Goal: Transaction & Acquisition: Subscribe to service/newsletter

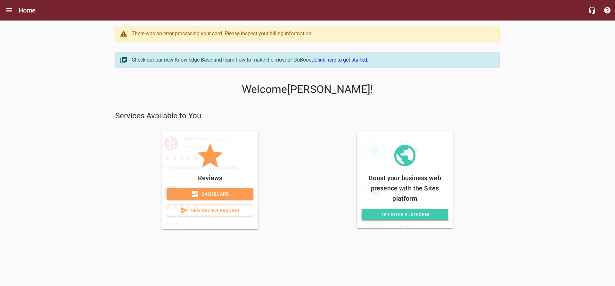
click at [226, 34] on div "There was an error processing your card. Please inspect your billing informatio…" at bounding box center [312, 34] width 361 height 8
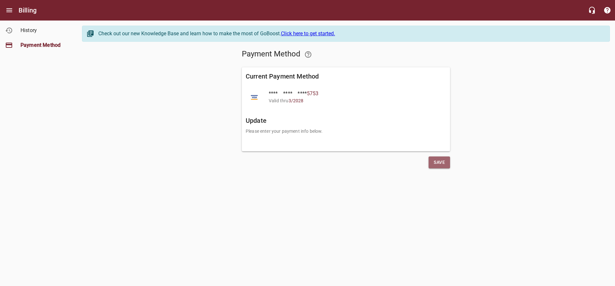
click at [439, 162] on span "Save" at bounding box center [438, 162] width 11 height 8
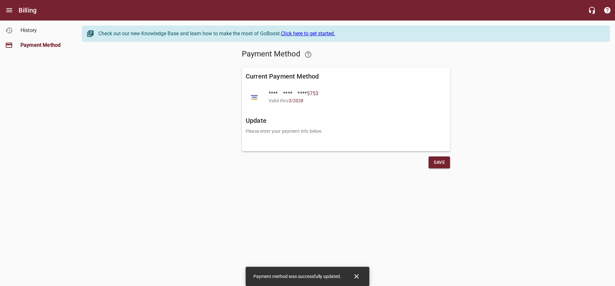
click at [27, 12] on h6 "Billing" at bounding box center [28, 10] width 18 height 10
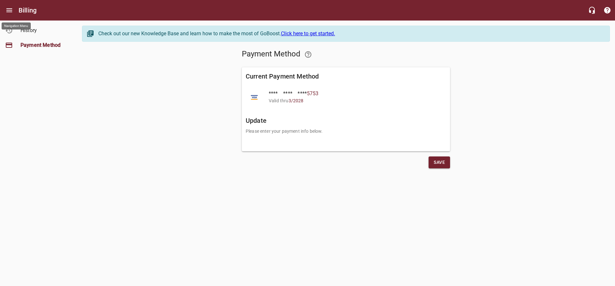
click at [11, 9] on icon "Open drawer" at bounding box center [9, 10] width 8 height 8
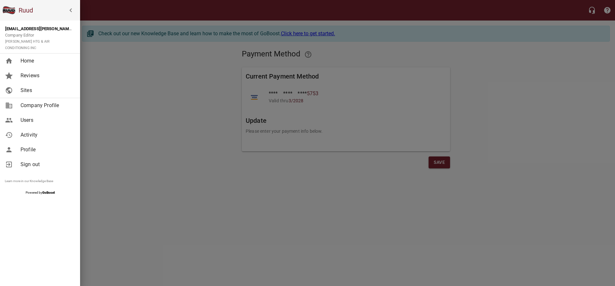
click at [30, 57] on span "Home" at bounding box center [46, 61] width 52 height 8
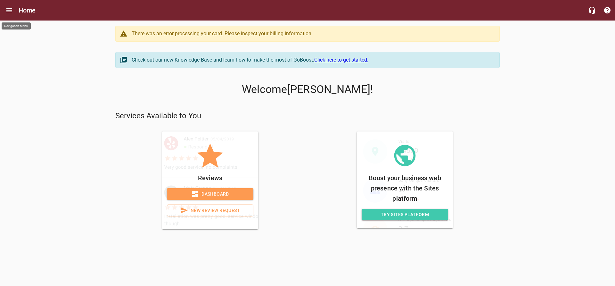
click at [11, 13] on icon "Open drawer" at bounding box center [9, 10] width 8 height 8
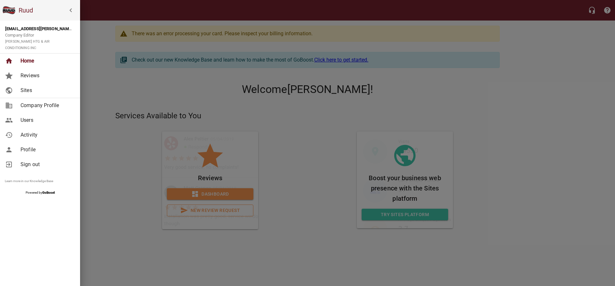
click at [24, 86] on span "Sites" at bounding box center [46, 90] width 52 height 8
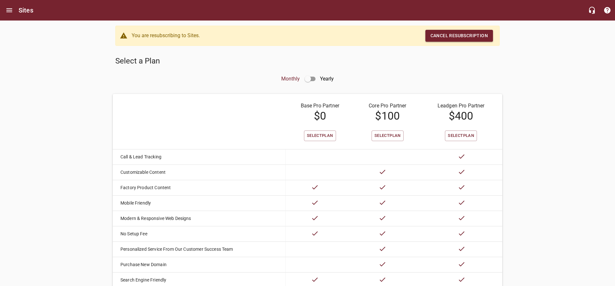
click at [179, 36] on div "You are resubscribing to Sites." at bounding box center [193, 36] width 123 height 12
click at [311, 77] on input "checkbox" at bounding box center [307, 78] width 15 height 15
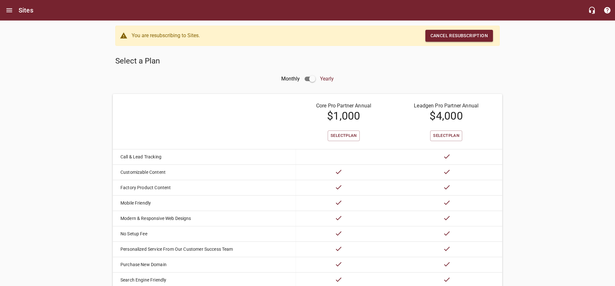
click at [311, 77] on input "checkbox" at bounding box center [311, 78] width 15 height 15
checkbox input "false"
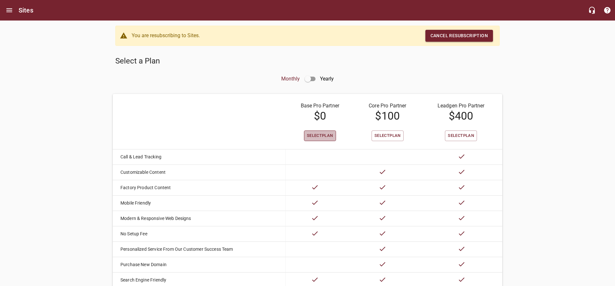
click at [329, 135] on span "Select Plan" at bounding box center [320, 135] width 26 height 7
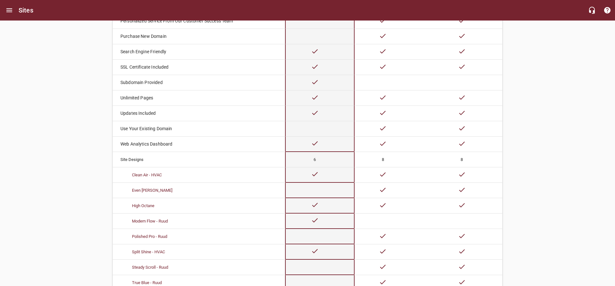
scroll to position [296, 0]
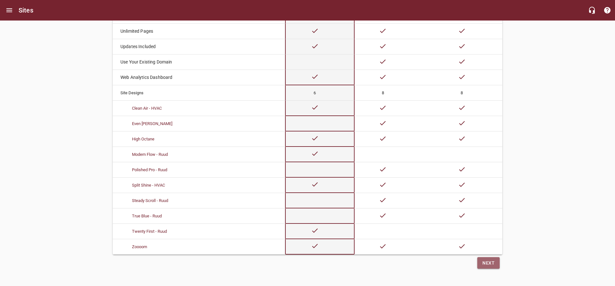
click at [496, 263] on button "Next" at bounding box center [488, 263] width 22 height 12
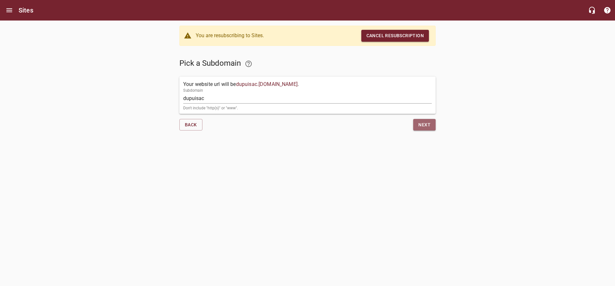
click at [430, 126] on button "Next" at bounding box center [424, 125] width 22 height 12
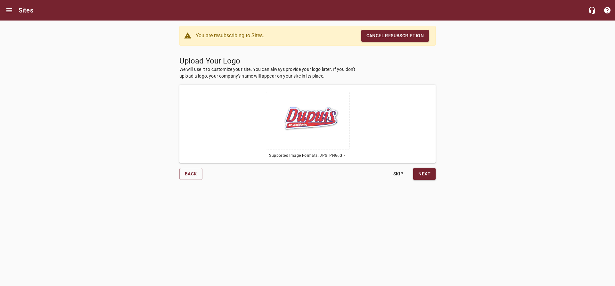
click at [423, 176] on span "Next" at bounding box center [424, 174] width 12 height 8
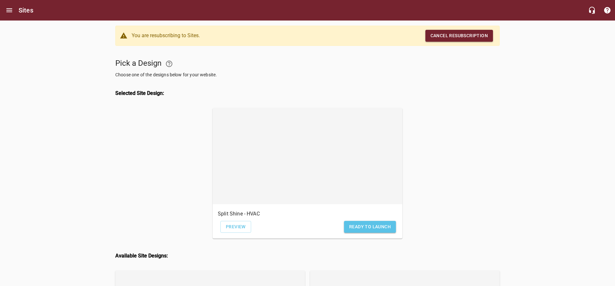
scroll to position [98, 0]
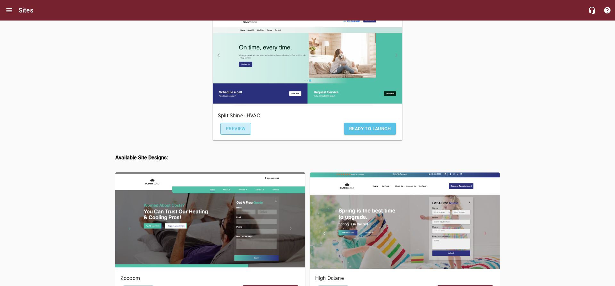
click at [230, 127] on span "Preview" at bounding box center [236, 129] width 20 height 8
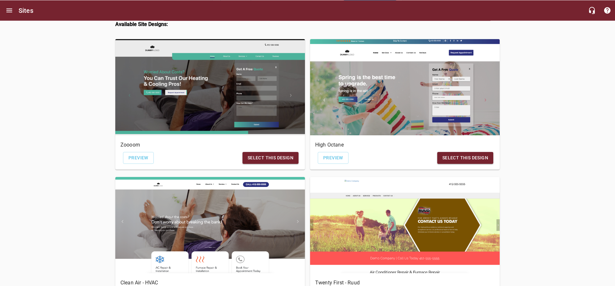
scroll to position [359, 0]
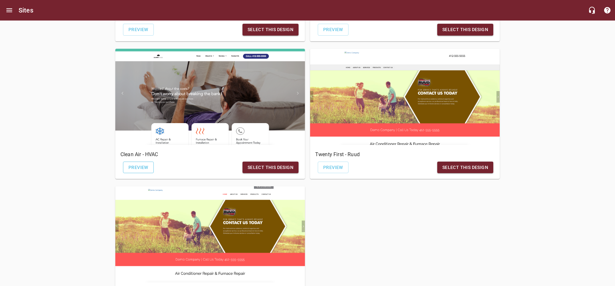
click at [139, 168] on span "Preview" at bounding box center [138, 167] width 20 height 8
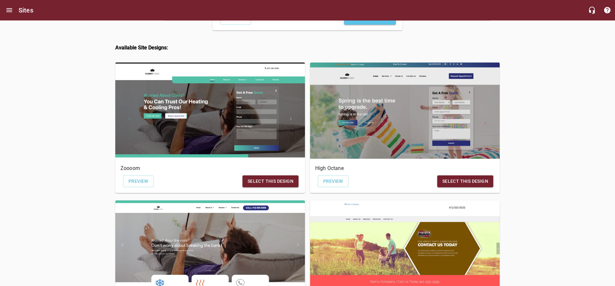
scroll to position [196, 0]
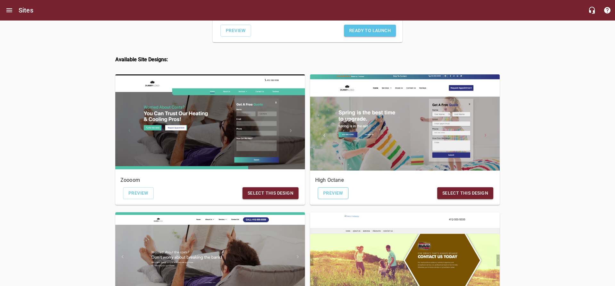
click at [339, 194] on span "Preview" at bounding box center [333, 193] width 20 height 8
click at [368, 30] on span "Ready to Launch" at bounding box center [370, 31] width 42 height 8
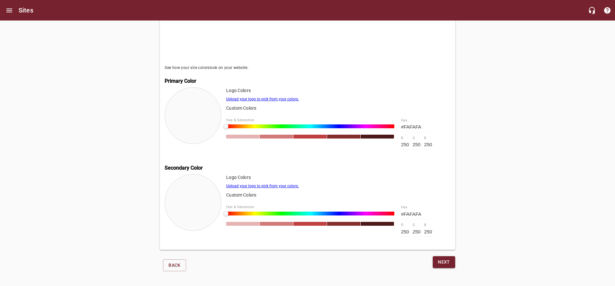
scroll to position [196, 0]
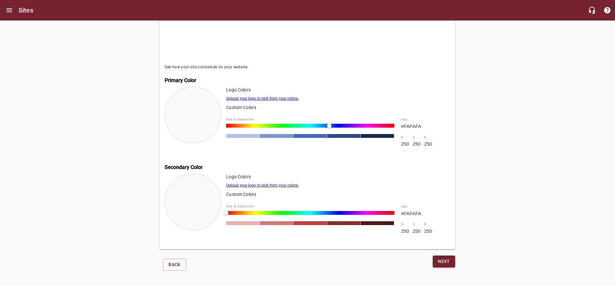
drag, startPoint x: 226, startPoint y: 125, endPoint x: 329, endPoint y: 132, distance: 103.6
click at [329, 132] on div at bounding box center [310, 131] width 168 height 14
click at [443, 264] on span "Next" at bounding box center [444, 261] width 12 height 8
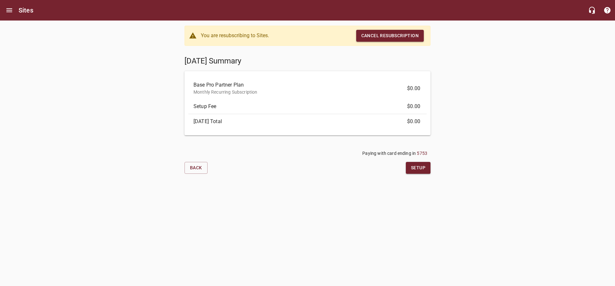
click at [416, 169] on span "Setup" at bounding box center [418, 168] width 14 height 8
click at [418, 166] on span "Setup" at bounding box center [418, 168] width 14 height 8
click at [418, 166] on icon at bounding box center [418, 167] width 9 height 9
click at [418, 166] on icon at bounding box center [418, 167] width 8 height 8
click at [415, 170] on span "Setup" at bounding box center [418, 168] width 14 height 8
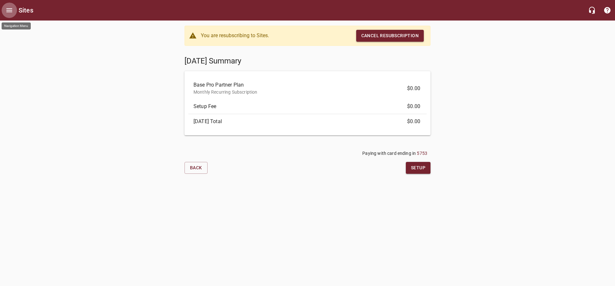
click at [7, 11] on icon "Open drawer" at bounding box center [9, 10] width 8 height 8
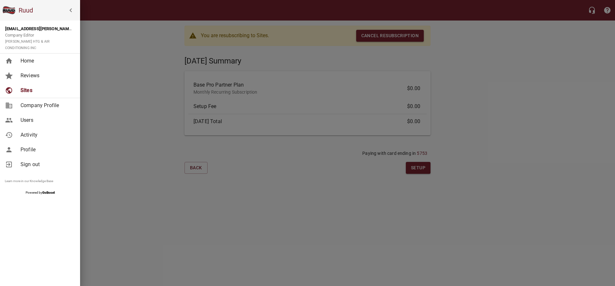
click at [36, 131] on span "Activity" at bounding box center [46, 135] width 52 height 8
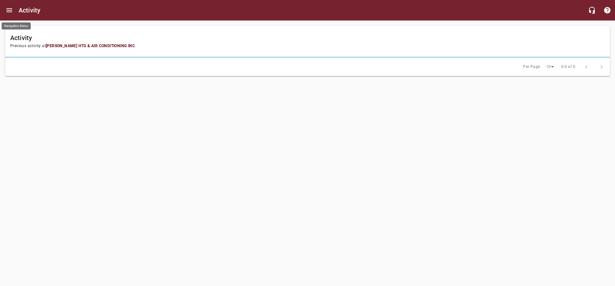
click at [11, 11] on icon "Open drawer" at bounding box center [9, 10] width 8 height 8
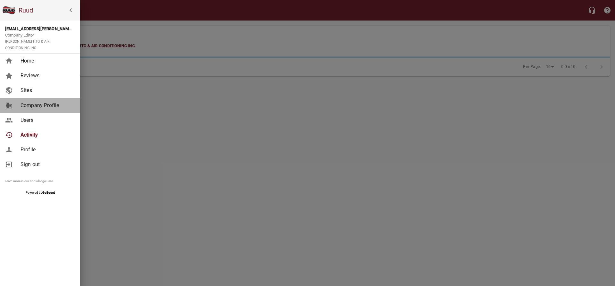
click at [30, 101] on span "Company Profile" at bounding box center [46, 105] width 52 height 8
select select "[US_STATE]"
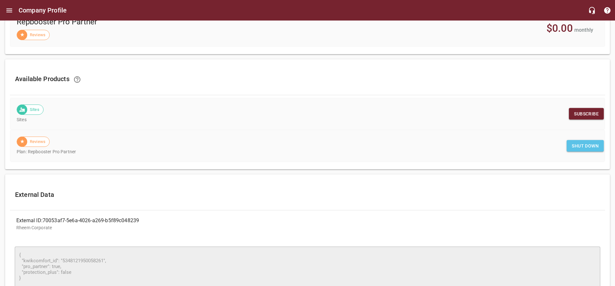
scroll to position [223, 0]
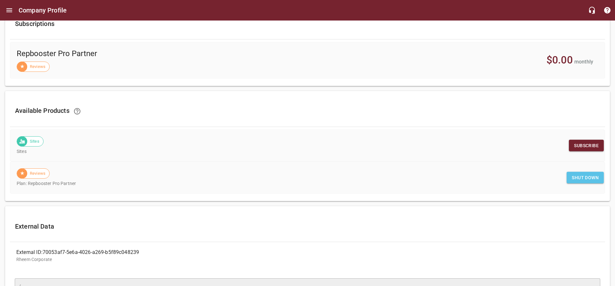
click at [29, 141] on span "Sites" at bounding box center [34, 141] width 17 height 6
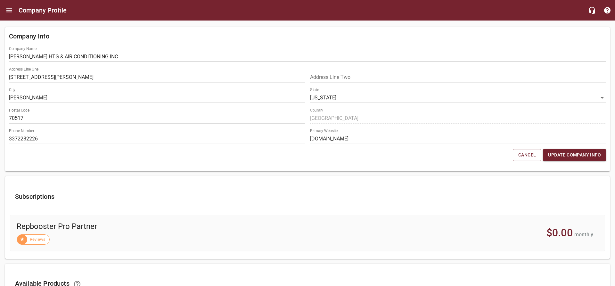
scroll to position [28, 0]
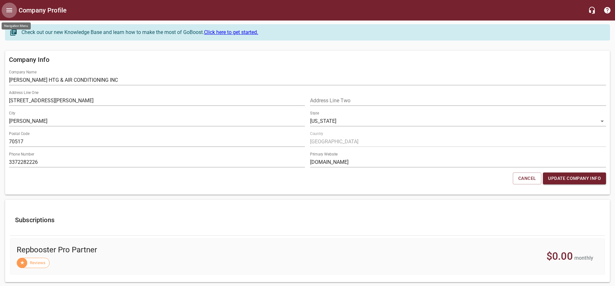
click at [15, 13] on button "Open drawer" at bounding box center [9, 10] width 15 height 15
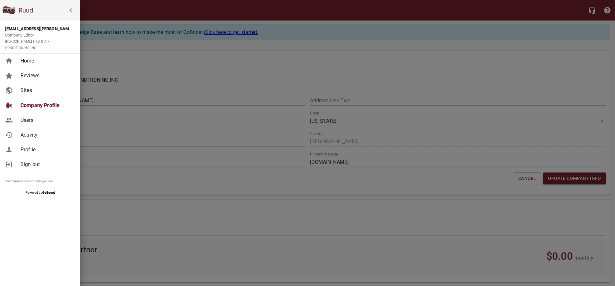
click at [134, 200] on div at bounding box center [307, 143] width 615 height 286
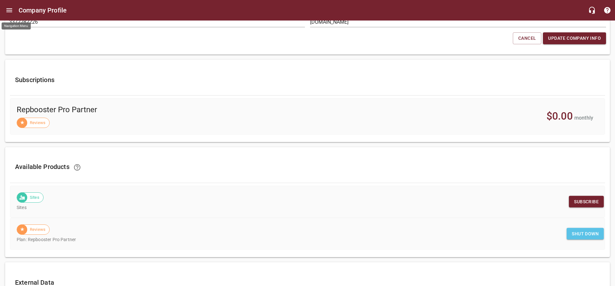
scroll to position [223, 0]
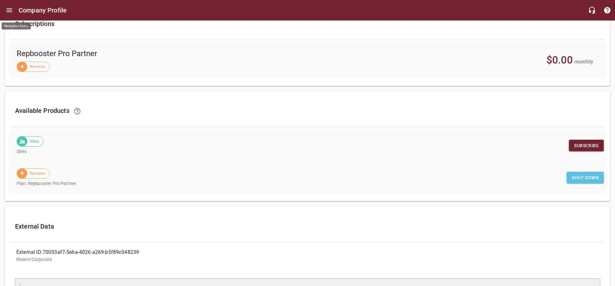
click at [583, 144] on span "Subscribe" at bounding box center [586, 146] width 25 height 8
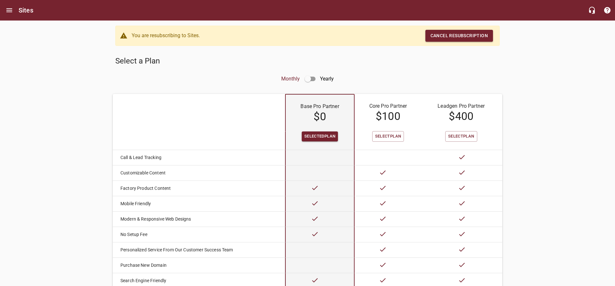
click at [318, 135] on span "Selected Plan" at bounding box center [319, 136] width 31 height 7
click at [321, 135] on span "Selected Plan" at bounding box center [319, 136] width 31 height 7
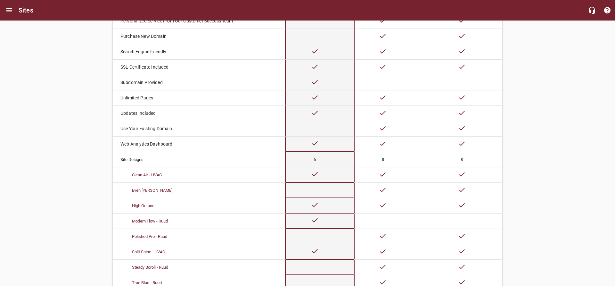
scroll to position [296, 0]
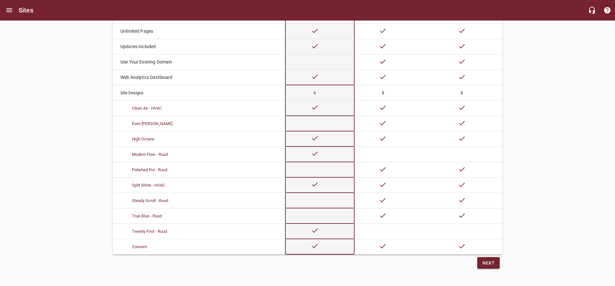
click at [489, 262] on span "Next" at bounding box center [488, 263] width 12 height 8
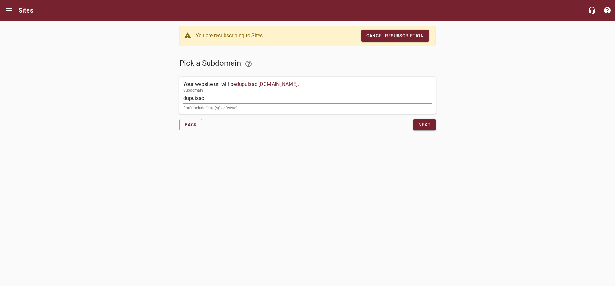
click at [423, 121] on span "Next" at bounding box center [424, 125] width 12 height 8
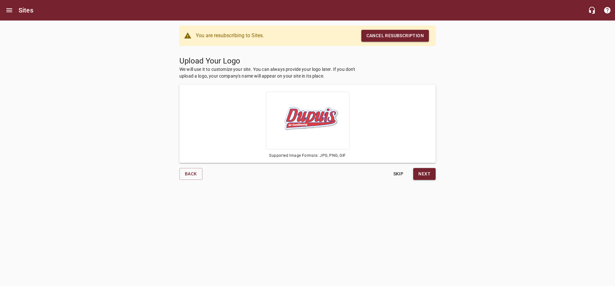
click at [428, 174] on span "Next" at bounding box center [424, 174] width 12 height 8
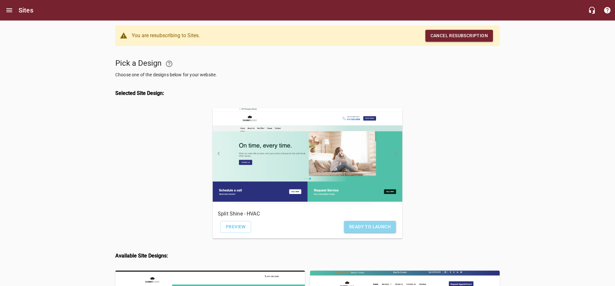
click at [362, 231] on button "Ready to Launch" at bounding box center [370, 227] width 52 height 12
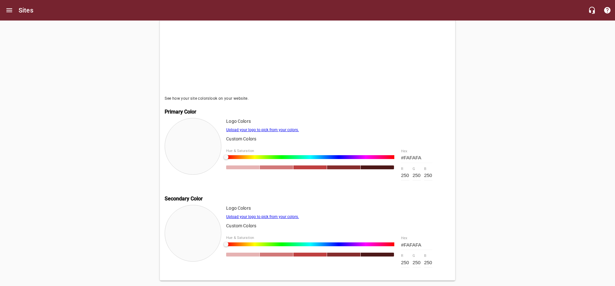
scroll to position [198, 0]
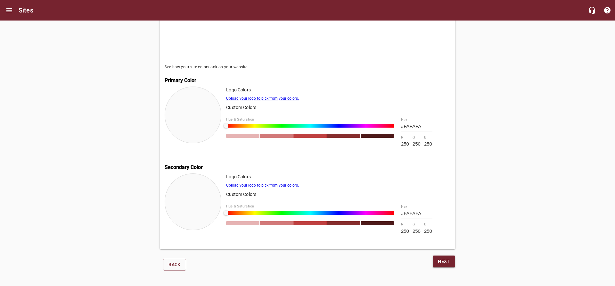
click at [224, 123] on div at bounding box center [226, 125] width 4 height 4
drag, startPoint x: 227, startPoint y: 124, endPoint x: 333, endPoint y: 134, distance: 106.5
click at [333, 134] on div at bounding box center [310, 131] width 168 height 14
click at [447, 266] on div "Next" at bounding box center [381, 264] width 148 height 18
click at [439, 260] on span "Next" at bounding box center [444, 261] width 12 height 8
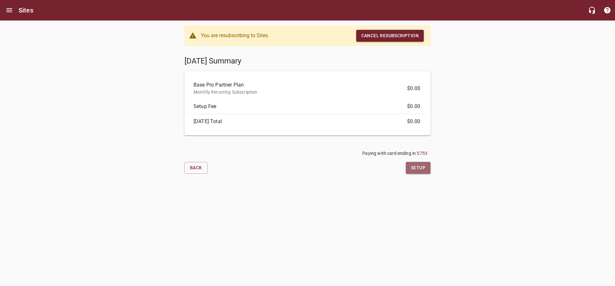
click at [421, 166] on span "Setup" at bounding box center [418, 168] width 14 height 8
click at [11, 12] on icon "Open drawer" at bounding box center [9, 10] width 6 height 4
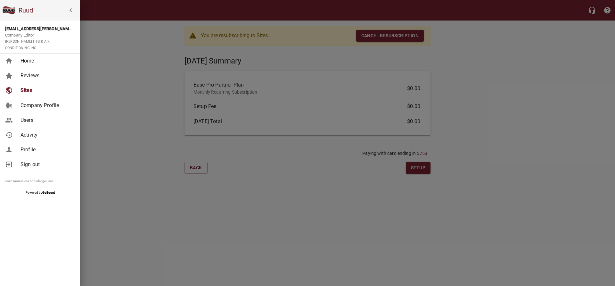
click at [34, 61] on link "Home" at bounding box center [40, 60] width 80 height 15
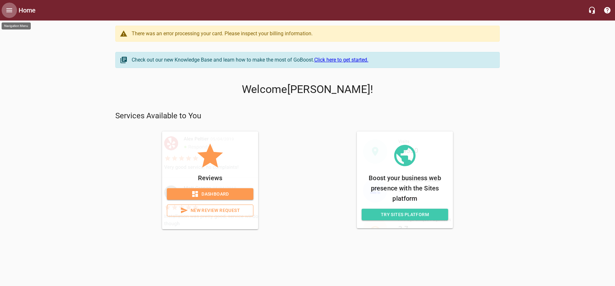
click at [6, 12] on icon "Open drawer" at bounding box center [9, 10] width 8 height 8
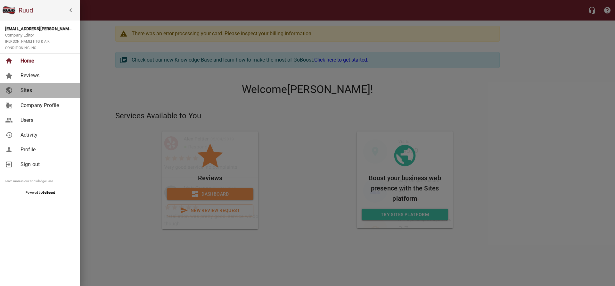
click at [25, 86] on span "Sites" at bounding box center [46, 90] width 52 height 8
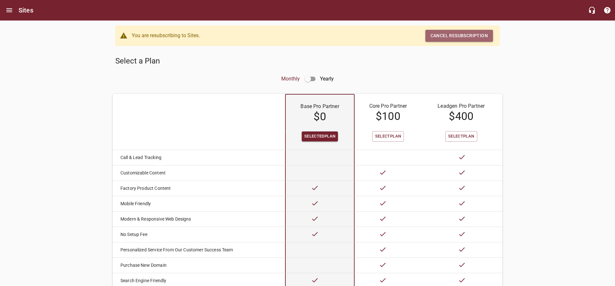
click at [473, 37] on span "Cancel resubscription" at bounding box center [458, 36] width 57 height 8
